Goal: Task Accomplishment & Management: Use online tool/utility

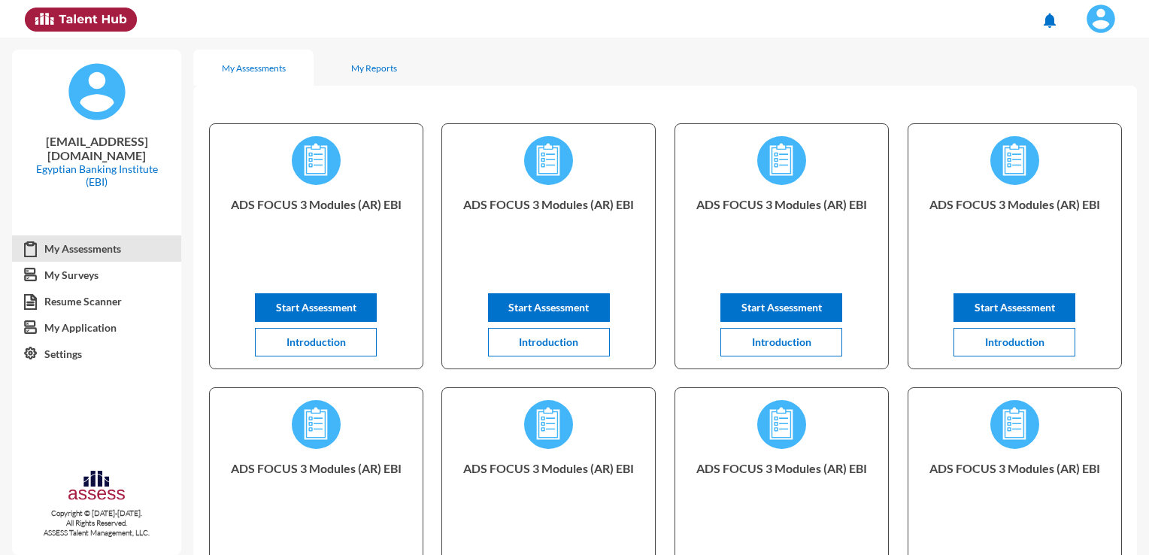
click at [1090, 17] on img at bounding box center [1101, 19] width 30 height 30
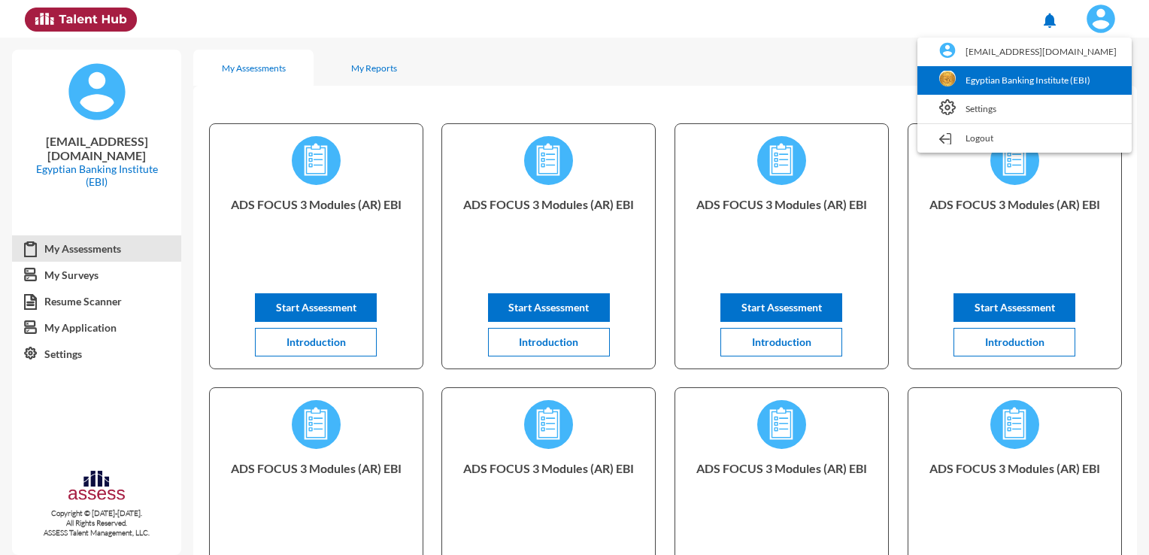
click at [1002, 84] on link "Egyptian Banking Institute (EBI)" at bounding box center [1024, 80] width 199 height 29
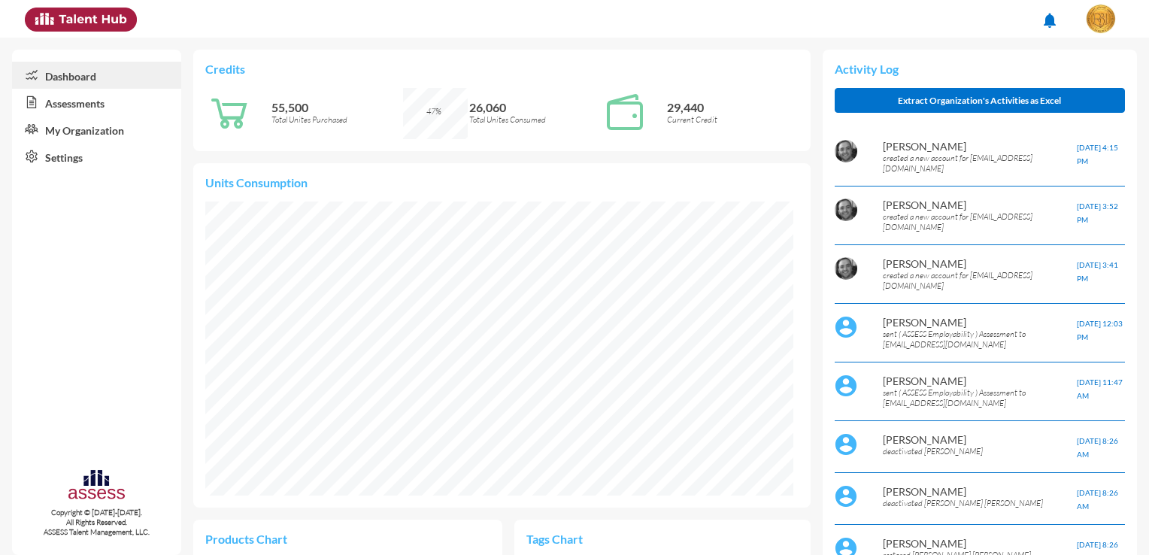
scroll to position [133, 282]
click at [74, 101] on link "Assessments" at bounding box center [96, 102] width 169 height 27
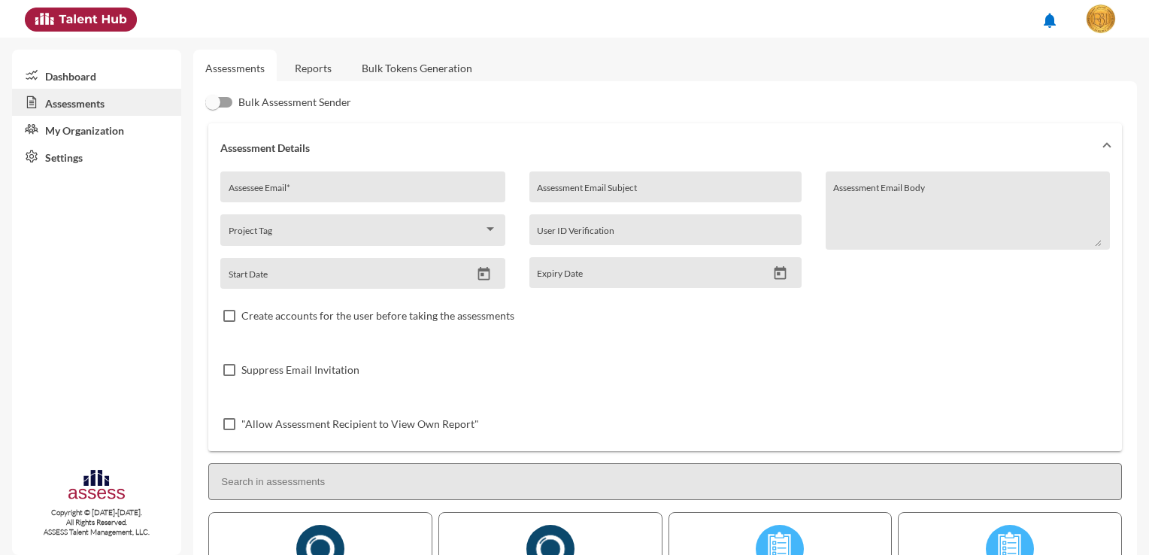
click at [330, 70] on link "Reports" at bounding box center [313, 68] width 61 height 37
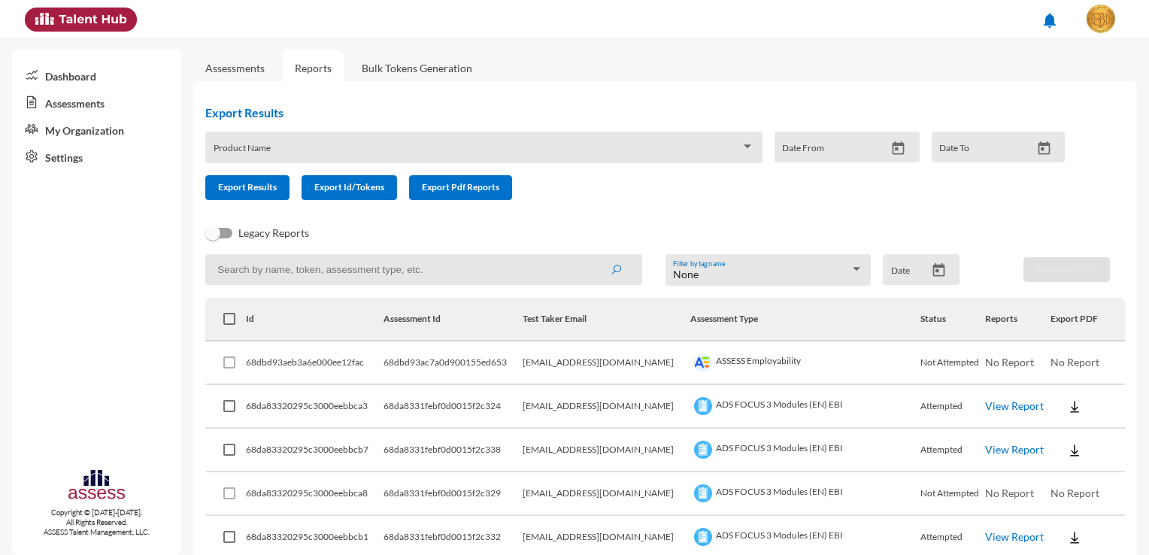
click at [396, 74] on link "Bulk Tokens Generation" at bounding box center [417, 68] width 135 height 37
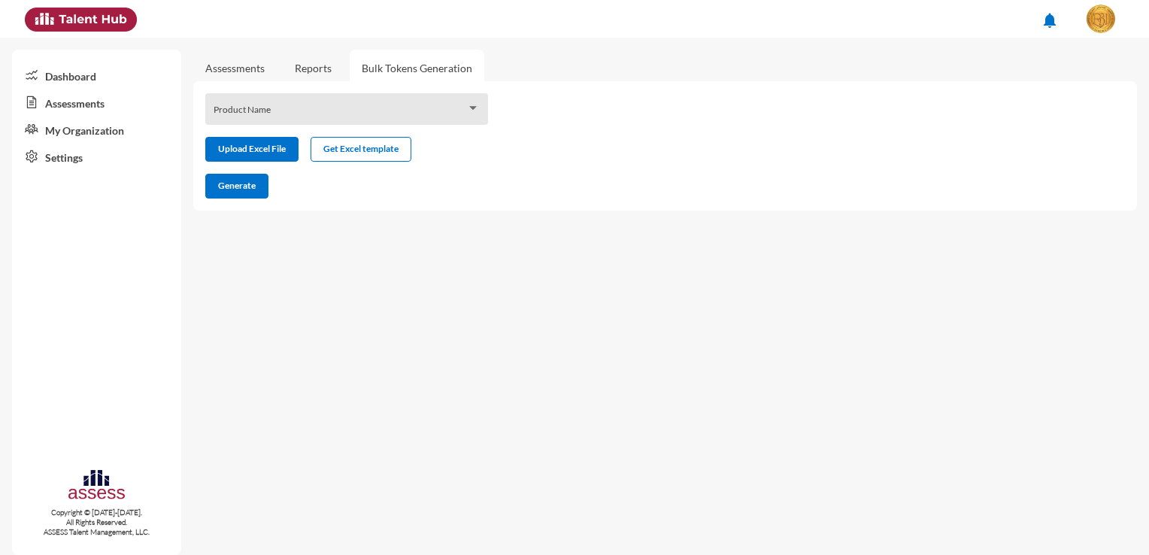
click at [331, 84] on link "Reports" at bounding box center [313, 68] width 61 height 37
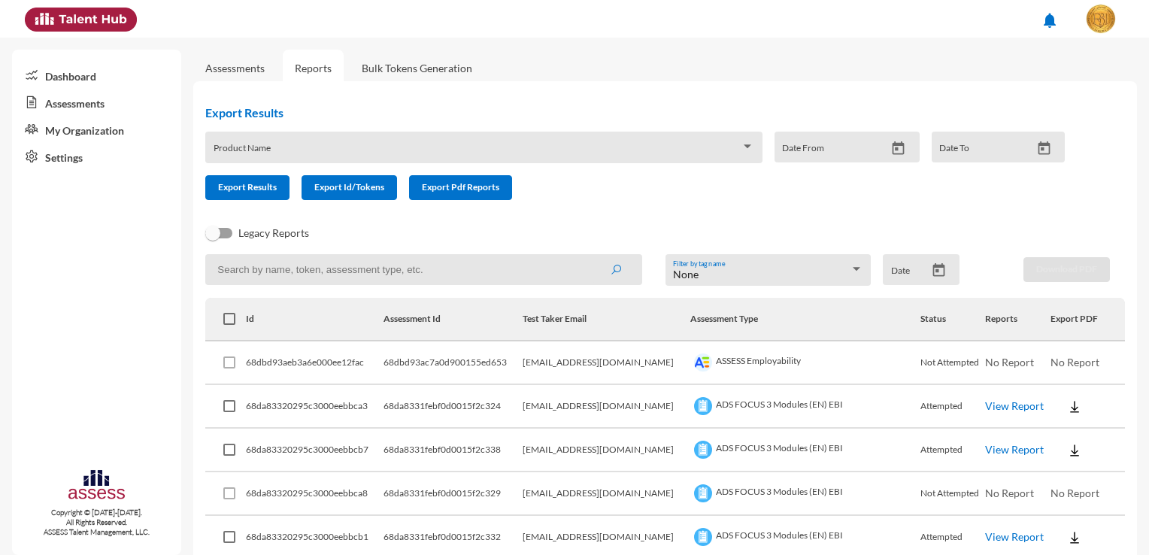
click at [233, 365] on span at bounding box center [229, 362] width 12 height 12
click at [226, 365] on span at bounding box center [229, 362] width 12 height 12
click at [230, 362] on span at bounding box center [229, 362] width 12 height 12
click at [226, 403] on span at bounding box center [229, 406] width 12 height 12
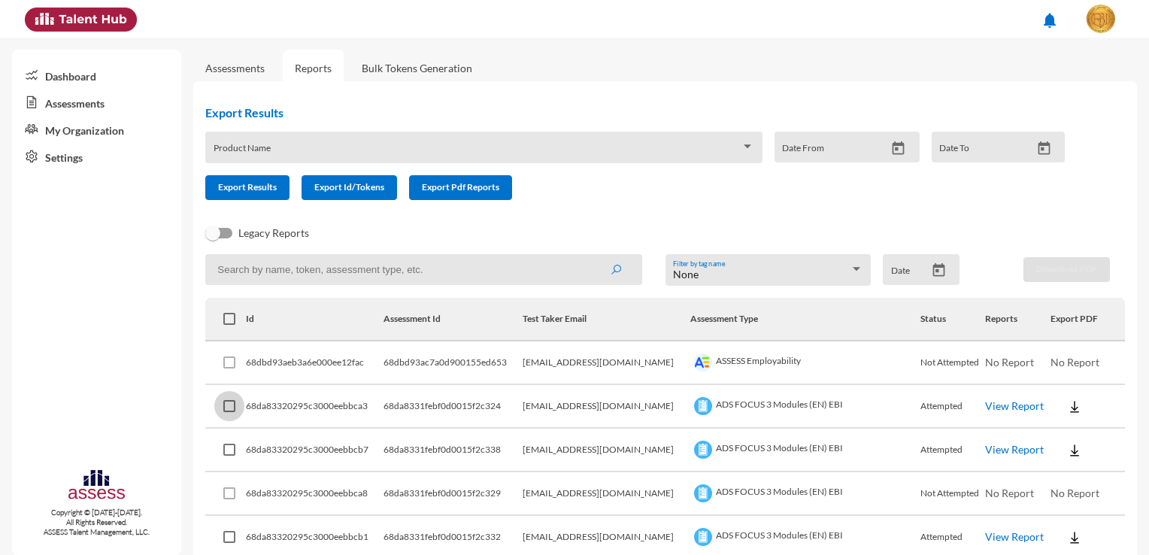
click at [229, 412] on input "checkbox" at bounding box center [229, 412] width 1 height 1
click at [229, 407] on span at bounding box center [229, 406] width 12 height 12
click at [229, 412] on input "checkbox" at bounding box center [229, 412] width 1 height 1
click at [229, 407] on span at bounding box center [229, 406] width 12 height 12
click at [229, 412] on input "checkbox" at bounding box center [229, 412] width 1 height 1
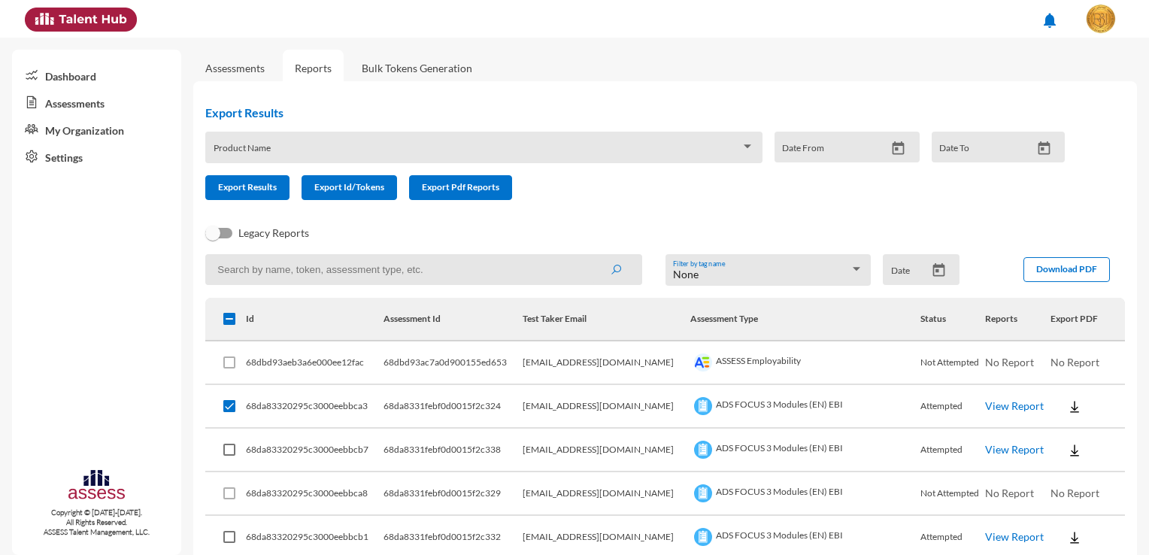
click at [232, 359] on span at bounding box center [229, 362] width 12 height 12
click at [232, 399] on mat-checkbox at bounding box center [229, 406] width 12 height 42
click at [232, 407] on span at bounding box center [229, 406] width 12 height 12
click at [229, 412] on input "checkbox" at bounding box center [229, 412] width 1 height 1
checkbox input "false"
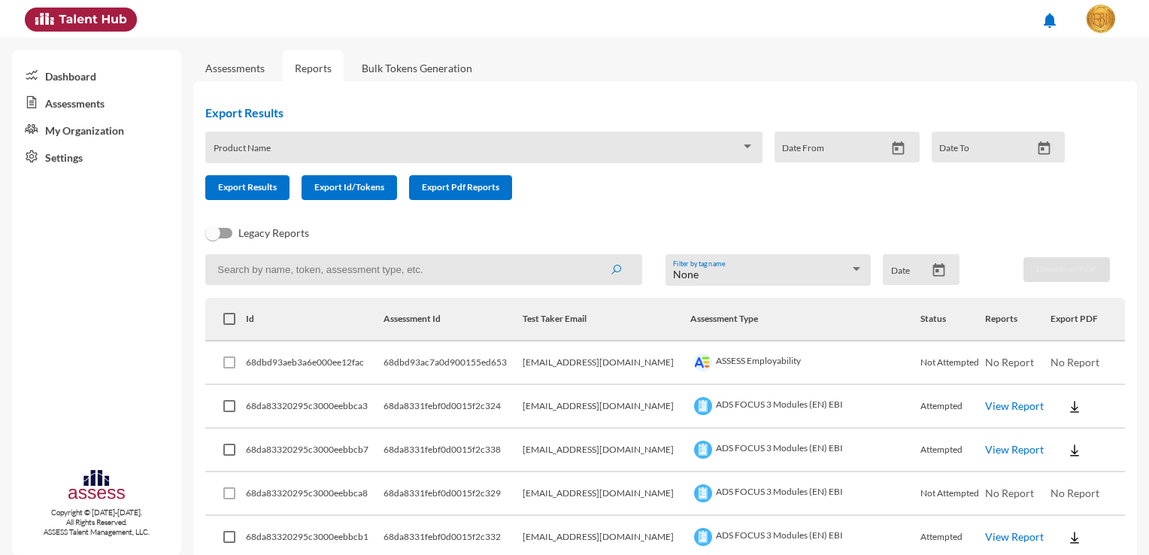
click at [222, 371] on td at bounding box center [225, 363] width 40 height 44
click at [226, 361] on span at bounding box center [229, 362] width 12 height 12
click at [433, 145] on div "Product Name" at bounding box center [484, 151] width 541 height 23
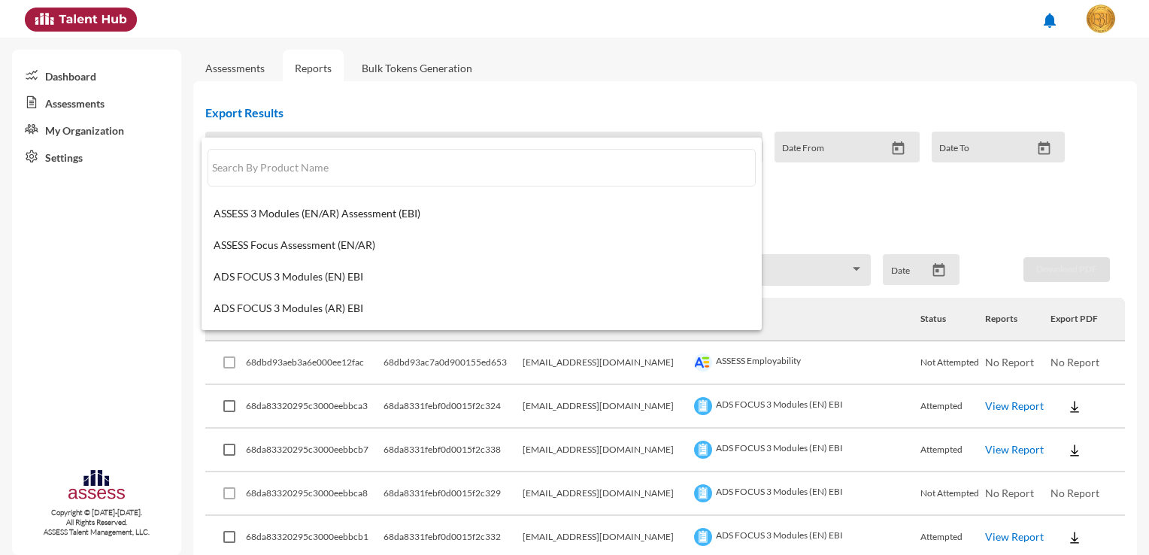
click at [484, 104] on div at bounding box center [574, 277] width 1149 height 555
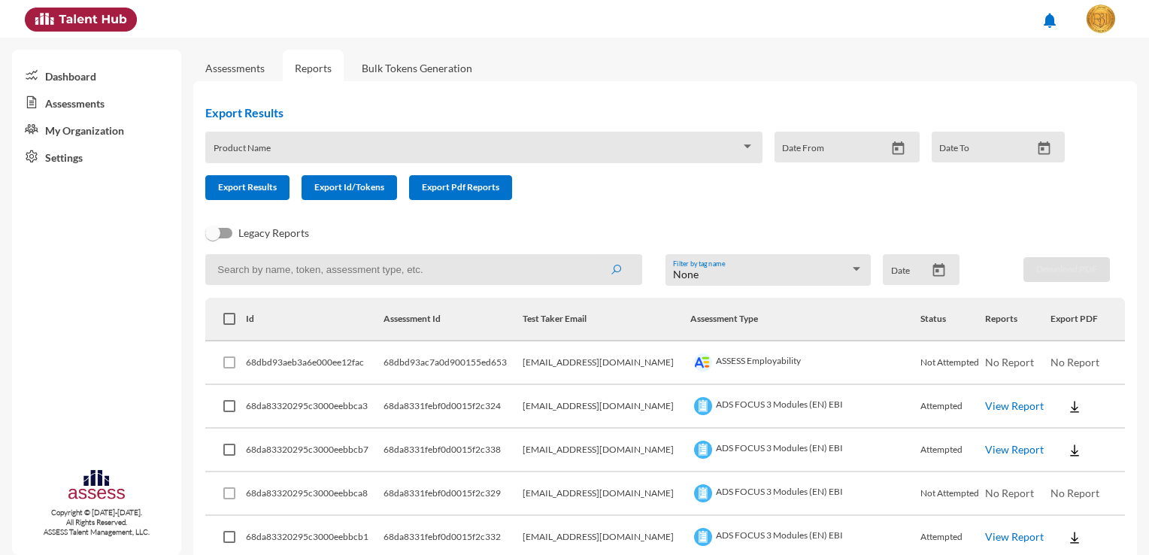
click at [447, 70] on link "Bulk Tokens Generation" at bounding box center [417, 68] width 135 height 37
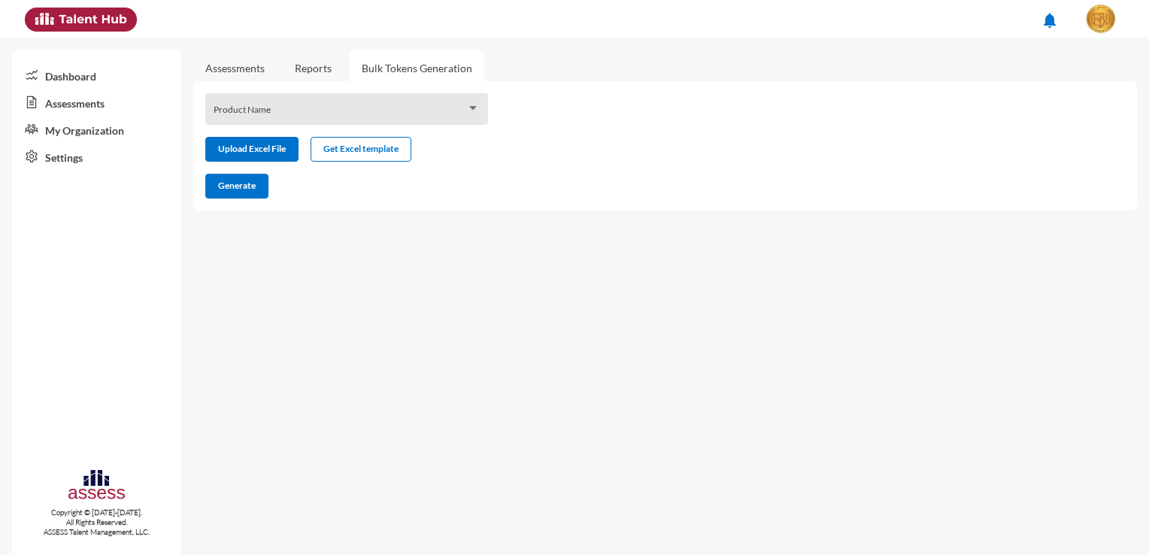
click at [422, 108] on div "Product Name" at bounding box center [347, 113] width 267 height 23
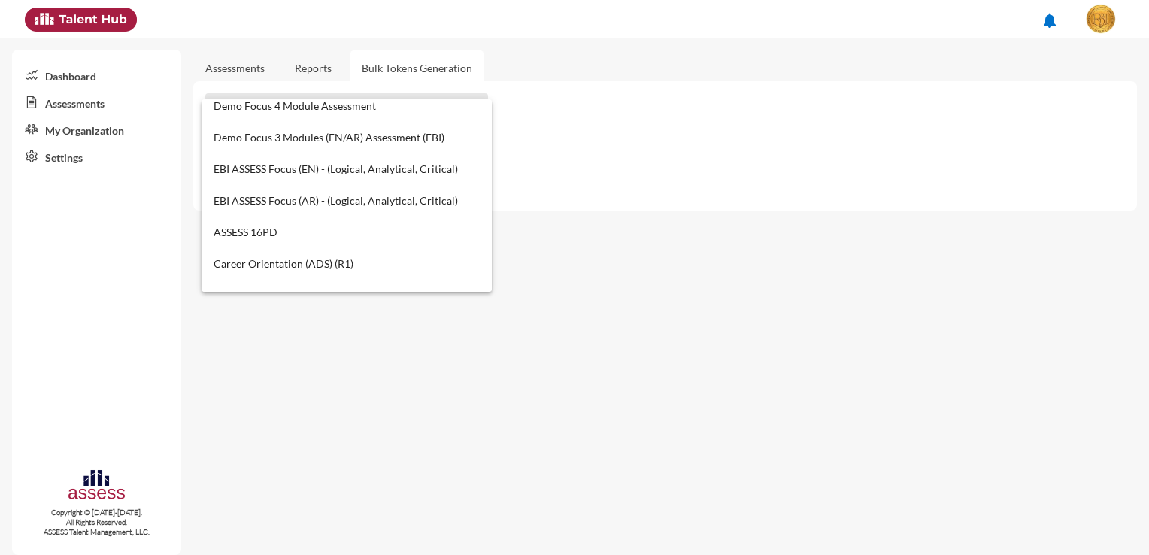
scroll to position [602, 0]
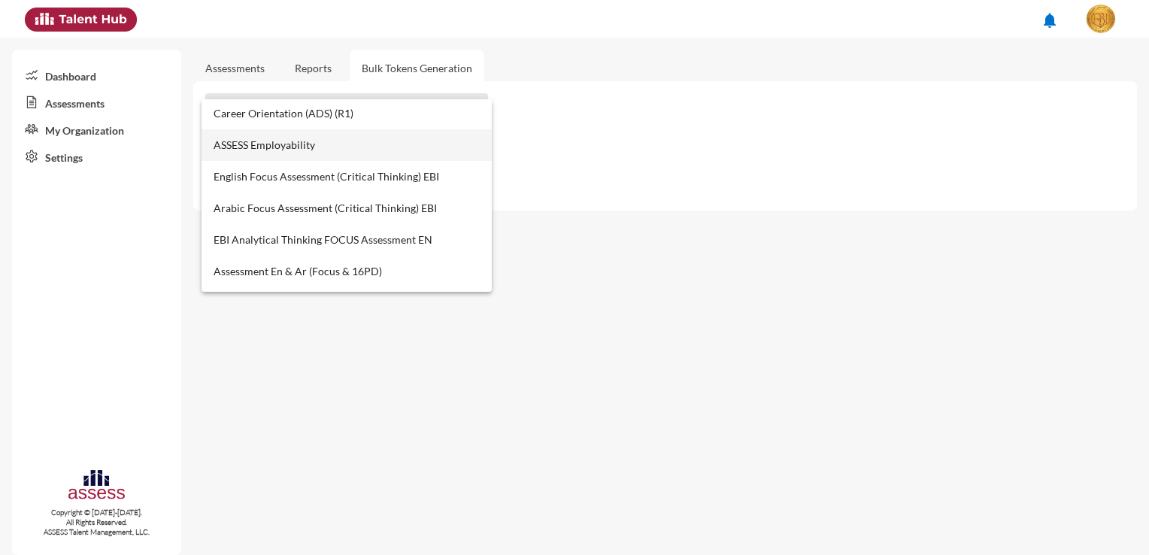
click at [329, 134] on span "ASSESS Employability" at bounding box center [347, 145] width 267 height 32
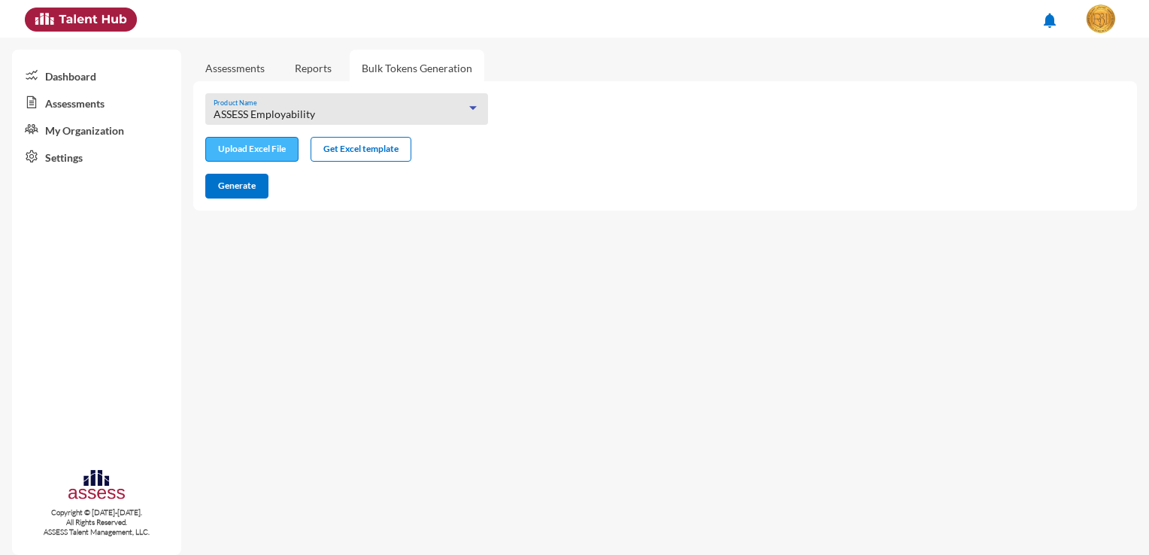
click at [268, 152] on input "file" at bounding box center [252, 151] width 92 height 16
type input "C:\fakepath\excel (16).xlsx"
click at [238, 184] on span "Generate" at bounding box center [237, 185] width 38 height 11
